Goal: Information Seeking & Learning: Learn about a topic

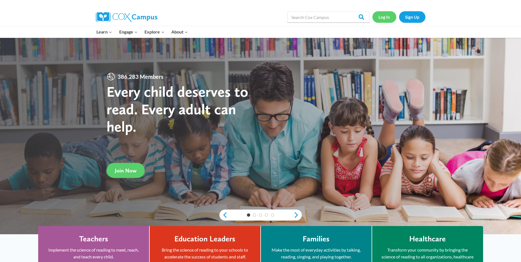
click at [384, 19] on link "Log In" at bounding box center [385, 16] width 24 height 11
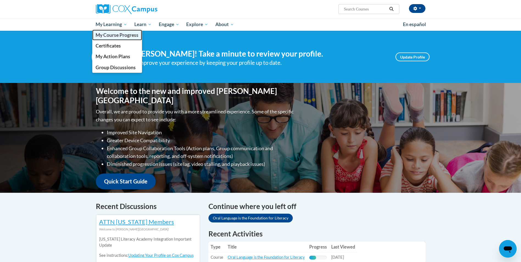
click at [120, 35] on span "My Course Progress" at bounding box center [117, 35] width 43 height 6
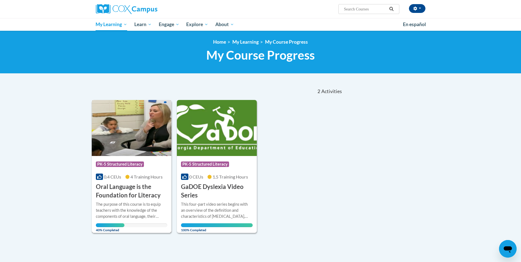
click at [124, 152] on img at bounding box center [132, 128] width 80 height 56
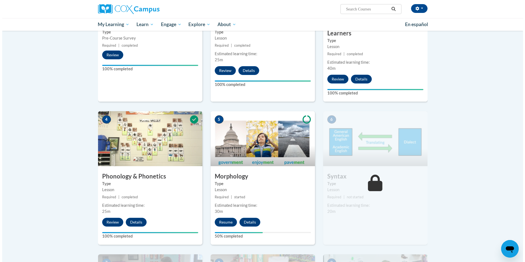
scroll to position [220, 0]
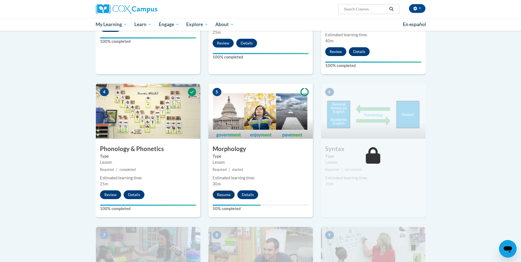
click at [222, 195] on button "Resume" at bounding box center [224, 194] width 22 height 9
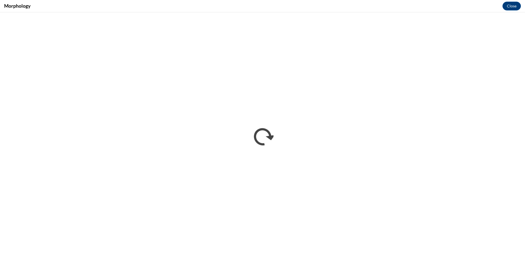
scroll to position [0, 0]
